Goal: Check status: Check status

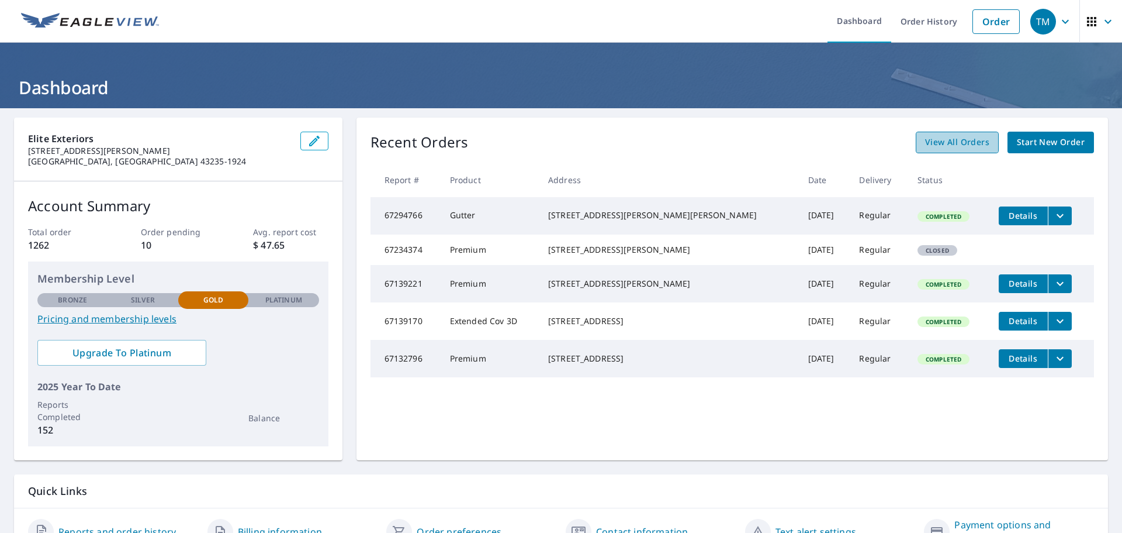
click at [949, 138] on span "View All Orders" at bounding box center [957, 142] width 64 height 15
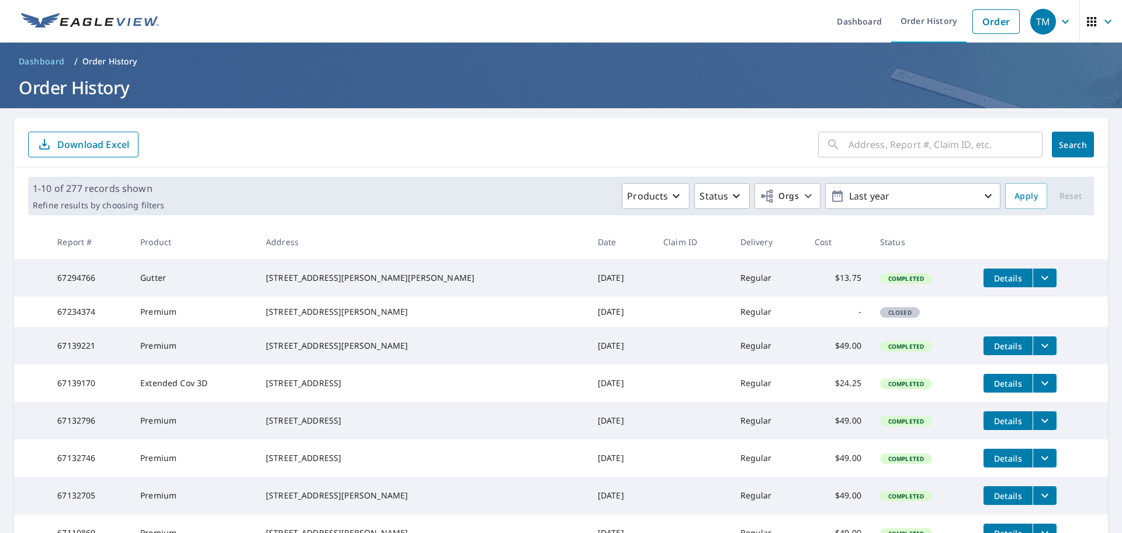
drag, startPoint x: 894, startPoint y: 139, endPoint x: 883, endPoint y: 127, distance: 16.1
click at [894, 138] on input "text" at bounding box center [946, 144] width 194 height 33
type input "403 [PERSON_NAME]"
click button "Search" at bounding box center [1073, 145] width 42 height 26
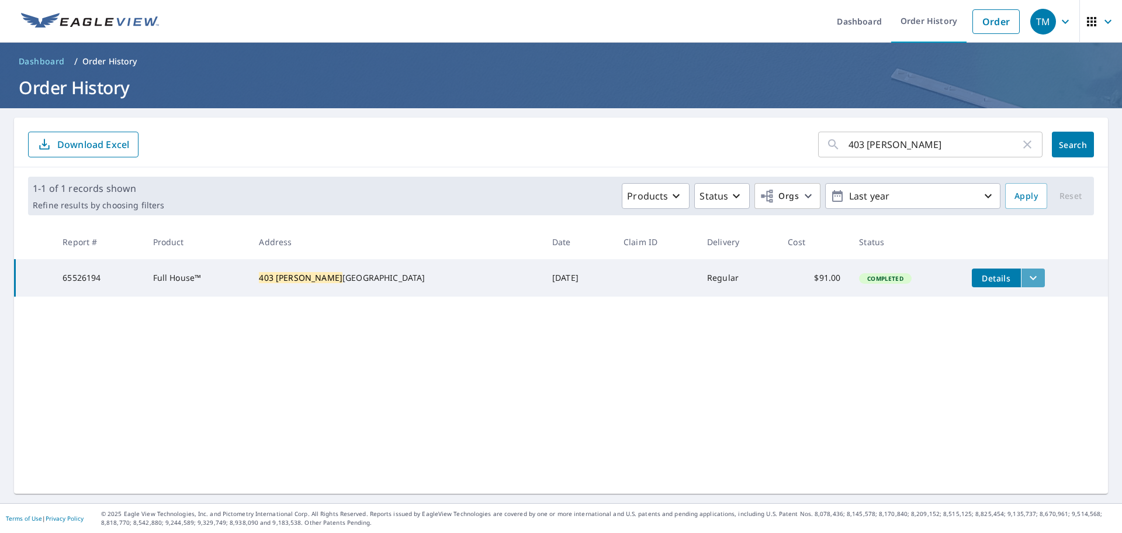
click at [1030, 278] on icon "filesDropdownBtn-65526194" at bounding box center [1033, 278] width 7 height 4
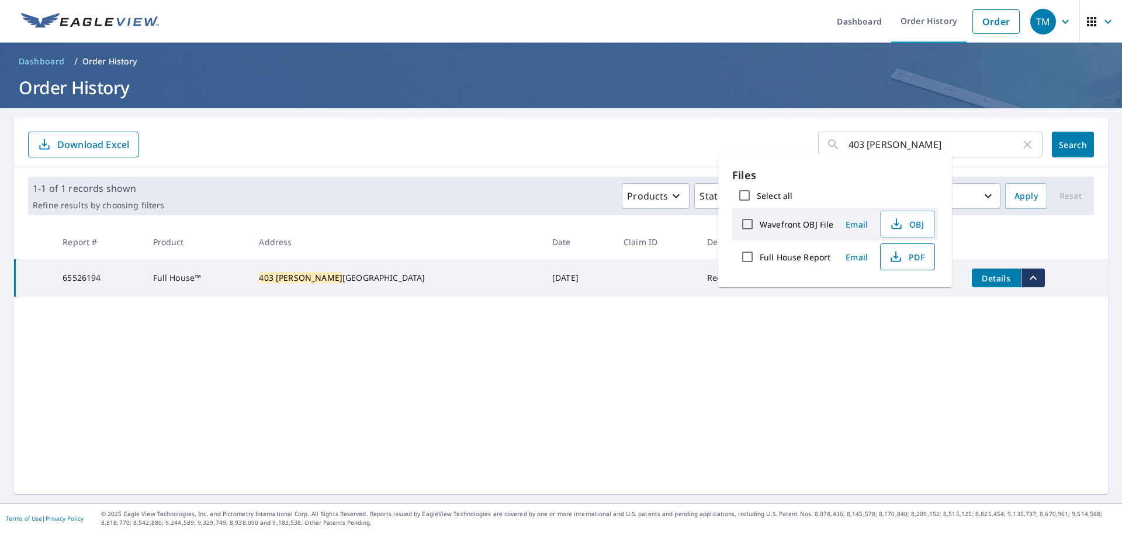
click at [897, 254] on icon "button" at bounding box center [896, 257] width 14 height 14
